Goal: Find contact information: Obtain details needed to contact an individual or organization

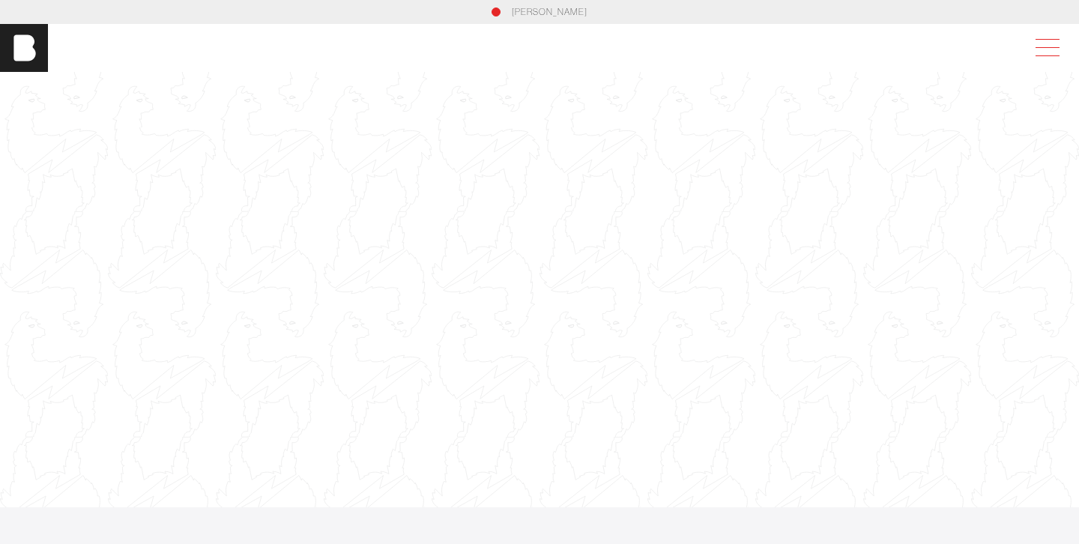
click at [1052, 48] on span at bounding box center [1045, 47] width 34 height 27
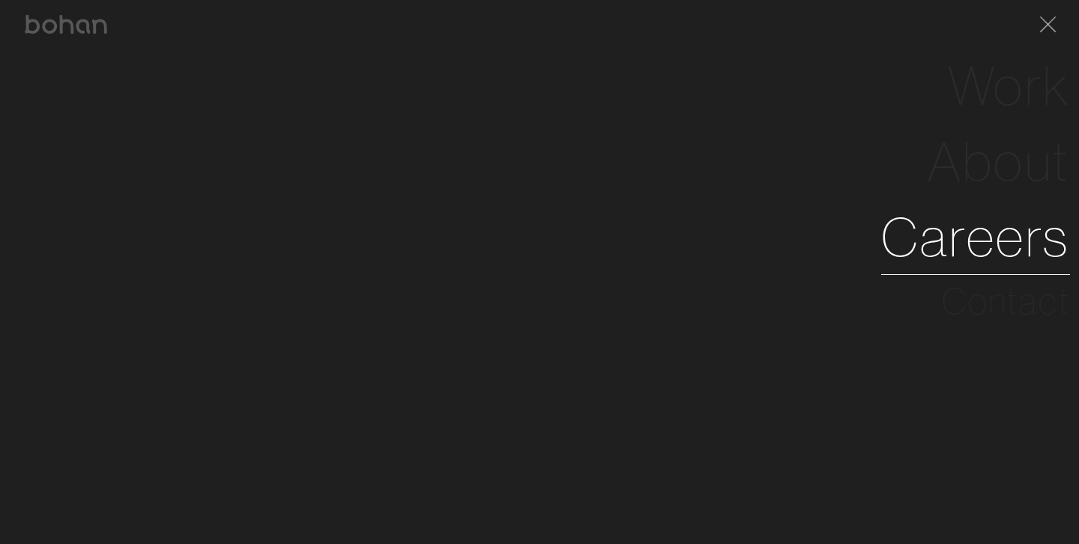
click at [1001, 244] on link "Careers" at bounding box center [975, 237] width 189 height 76
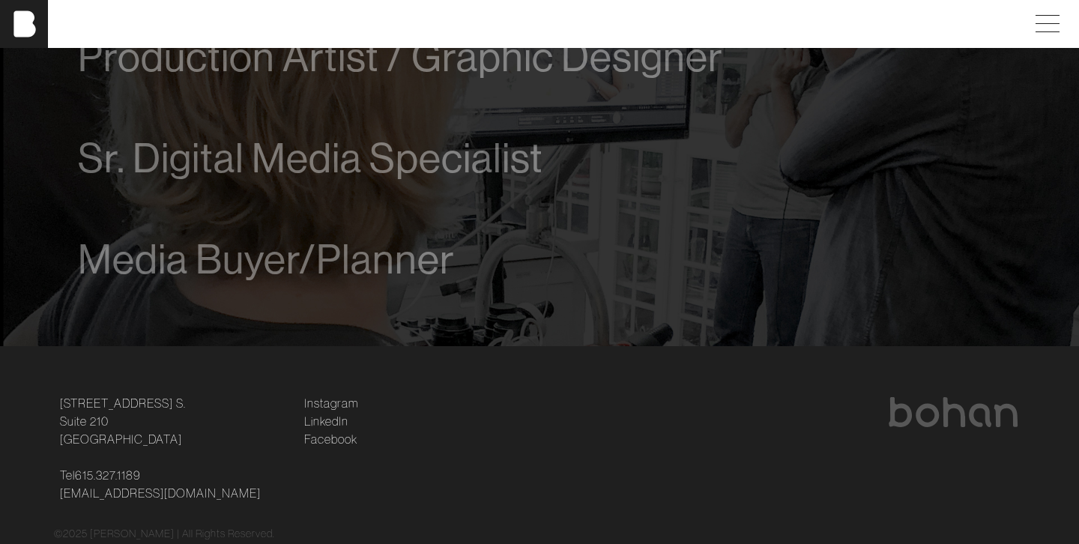
scroll to position [1162, 0]
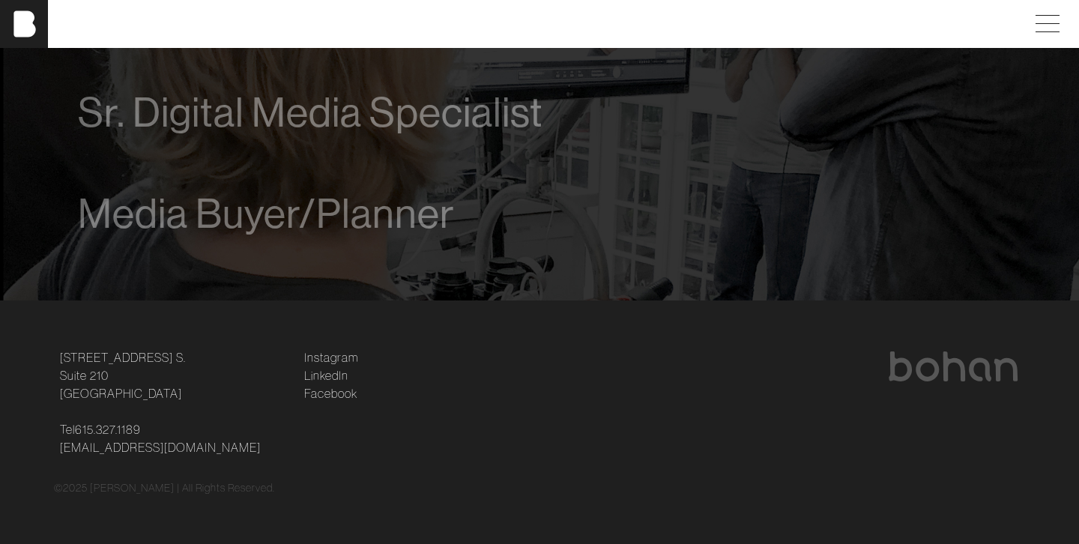
click at [202, 446] on p "Tel [PHONE_NUMBER] [EMAIL_ADDRESS][DOMAIN_NAME]" at bounding box center [173, 438] width 226 height 36
copy div "[EMAIL_ADDRESS][DOMAIN_NAME]"
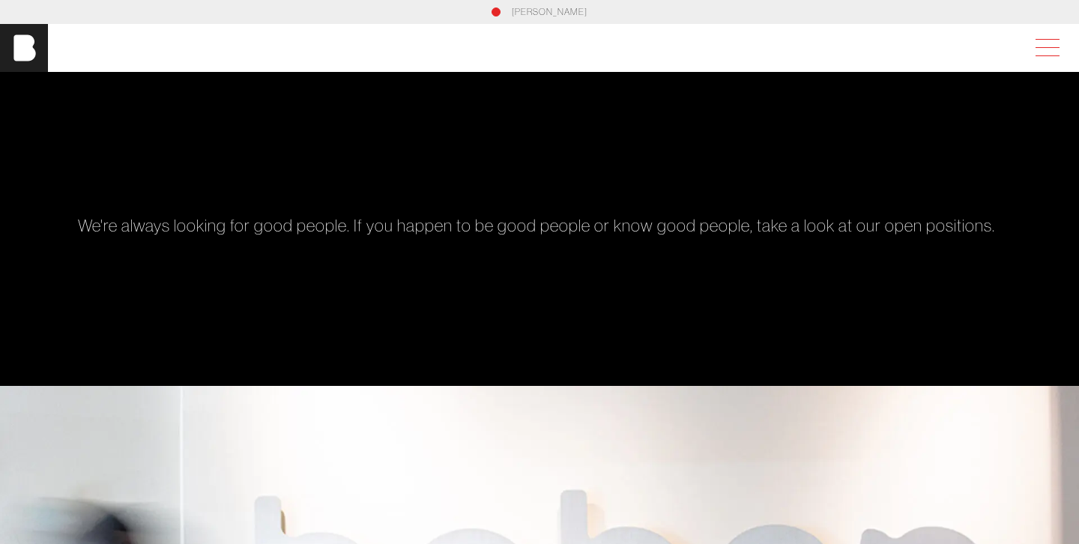
click at [1051, 47] on span at bounding box center [1048, 47] width 24 height 1
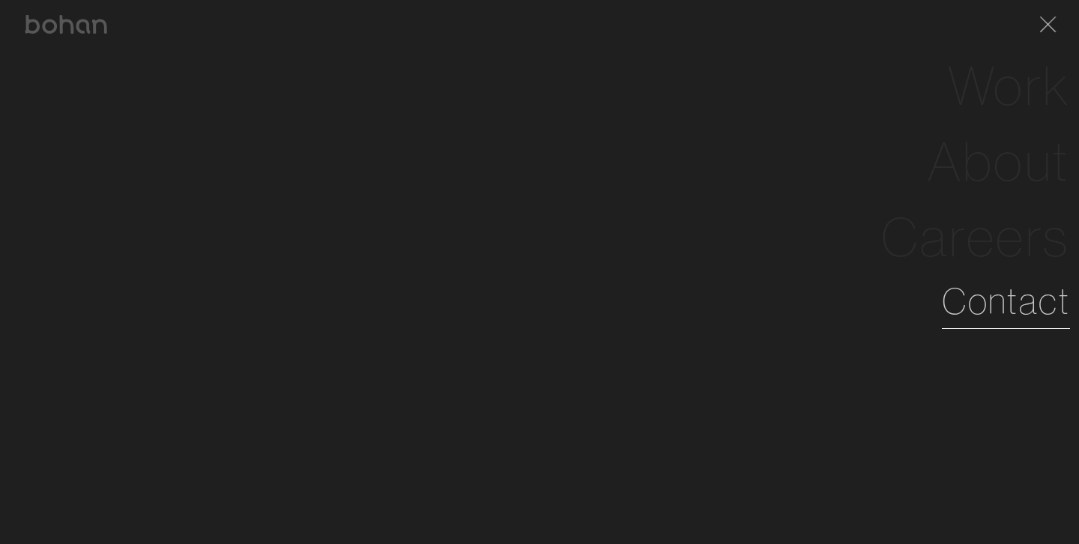
click at [998, 310] on link "Contact" at bounding box center [1006, 301] width 128 height 54
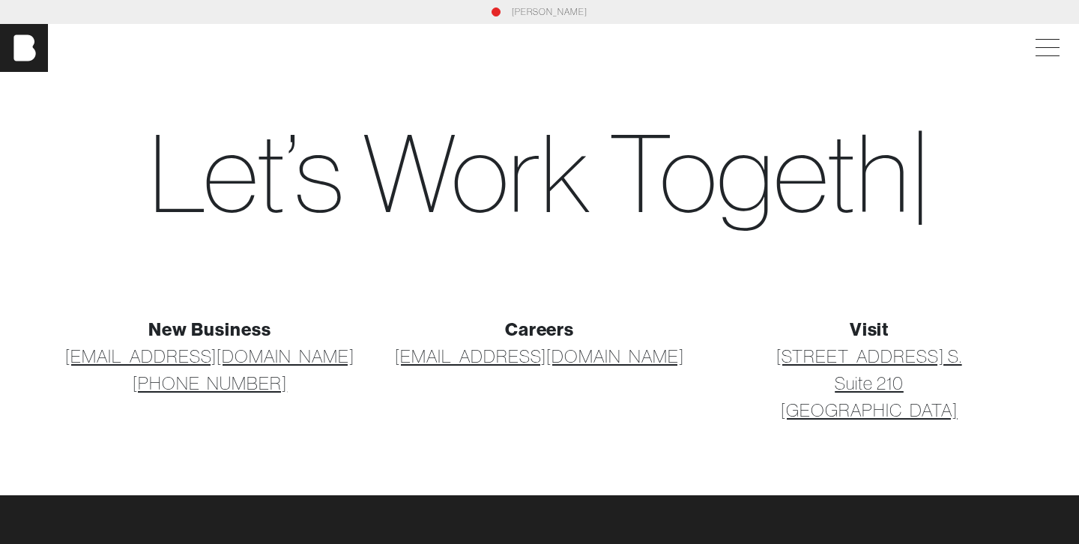
click at [657, 355] on p "[EMAIL_ADDRESS][DOMAIN_NAME]" at bounding box center [540, 356] width 312 height 27
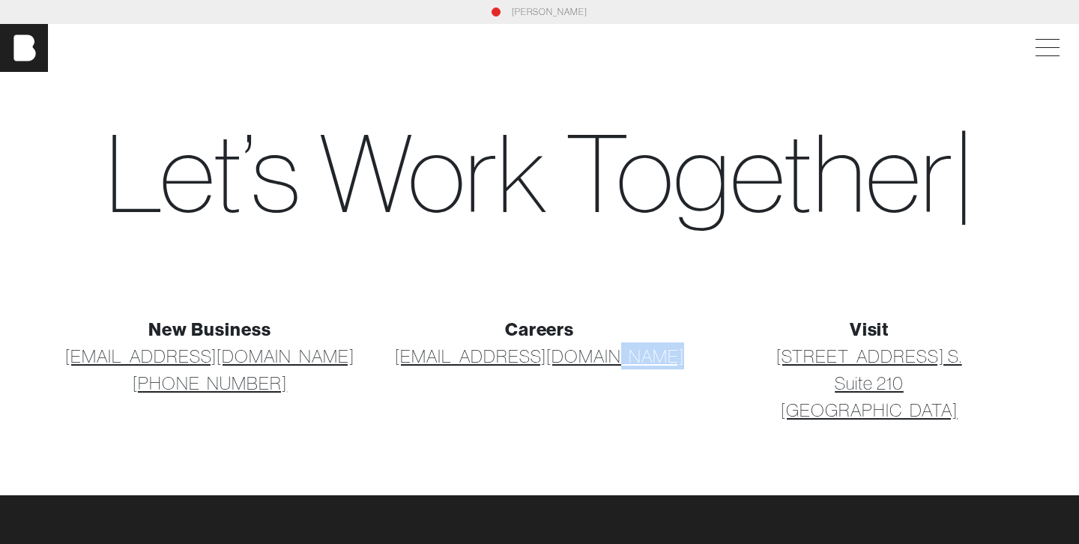
click at [657, 355] on p "[EMAIL_ADDRESS][DOMAIN_NAME]" at bounding box center [540, 356] width 312 height 27
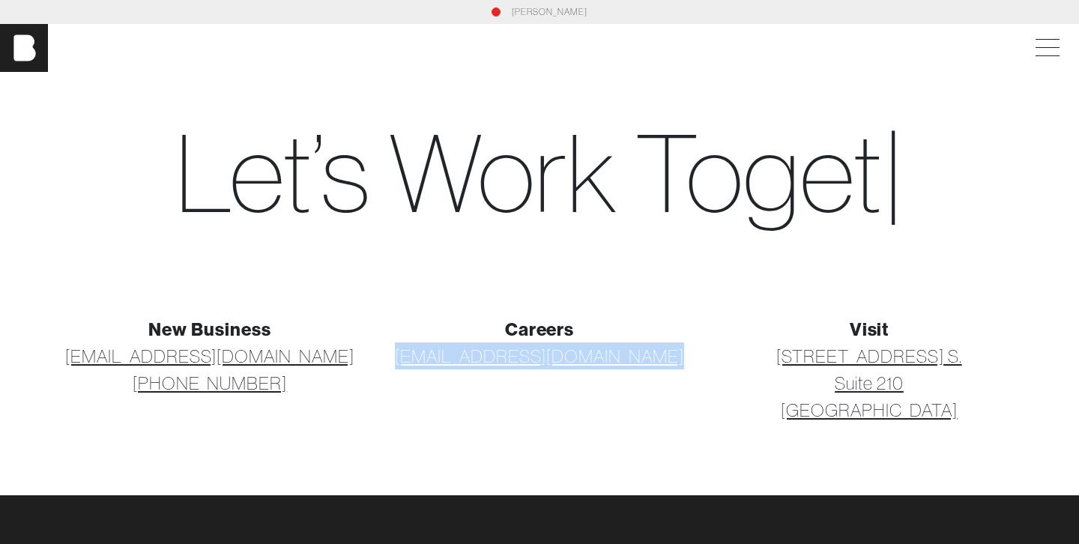
copy div "[EMAIL_ADDRESS][DOMAIN_NAME]"
